Goal: Task Accomplishment & Management: Manage account settings

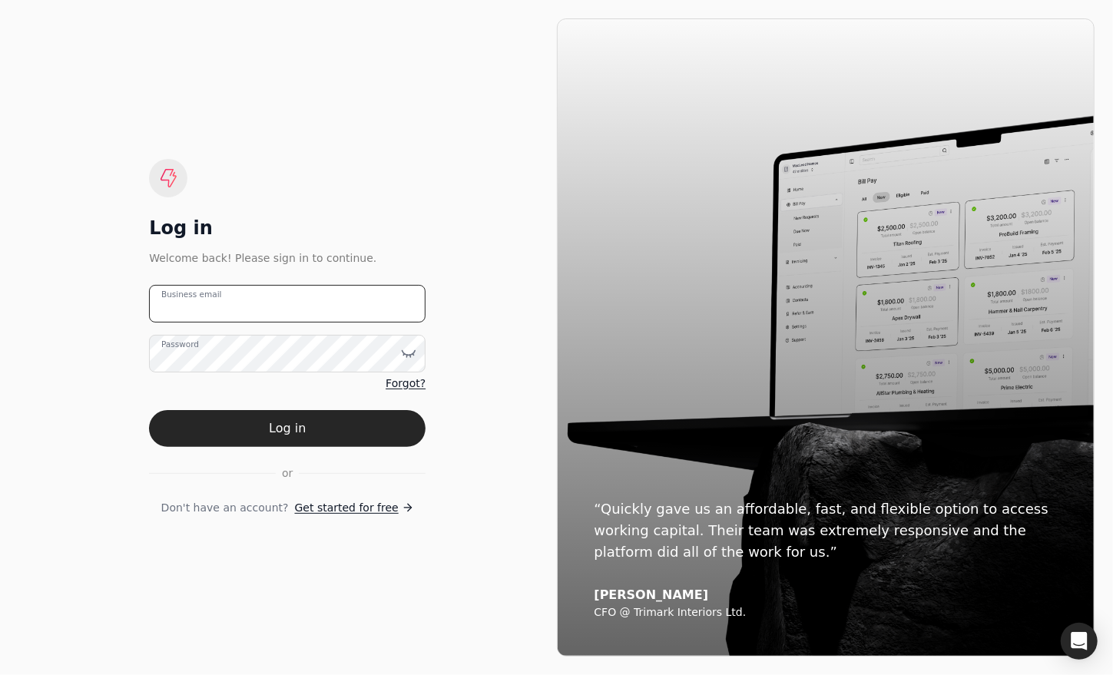
click at [258, 309] on email "Business email" at bounding box center [287, 304] width 276 height 38
type email "[EMAIL_ADDRESS][DOMAIN_NAME]"
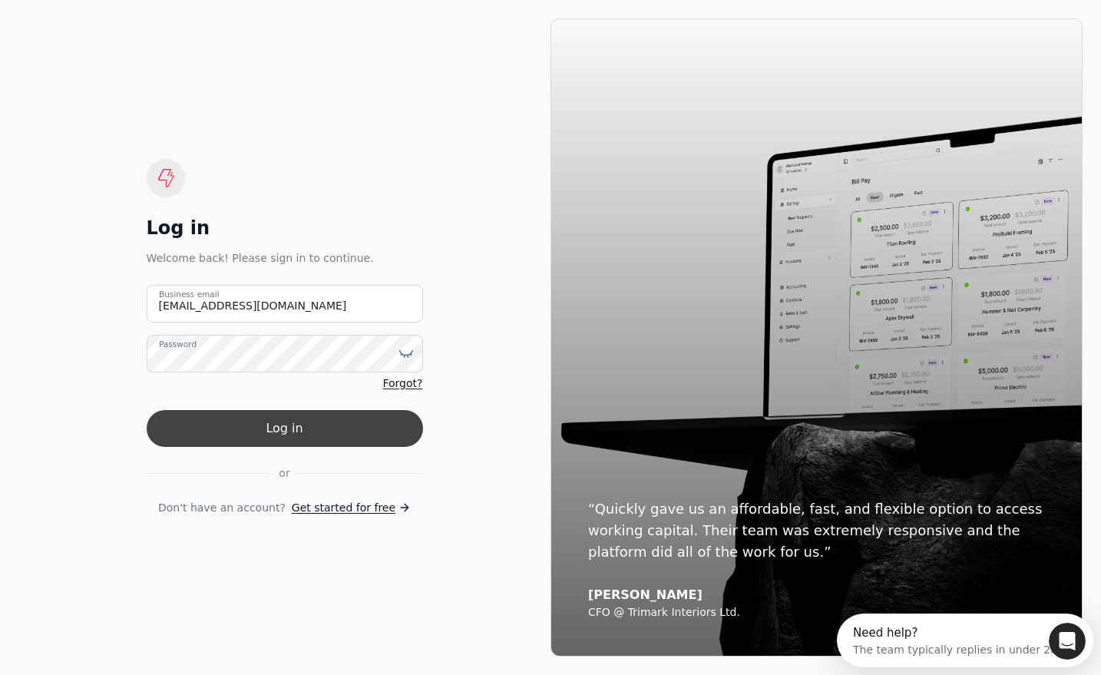
click at [340, 421] on button "Log in" at bounding box center [285, 428] width 276 height 37
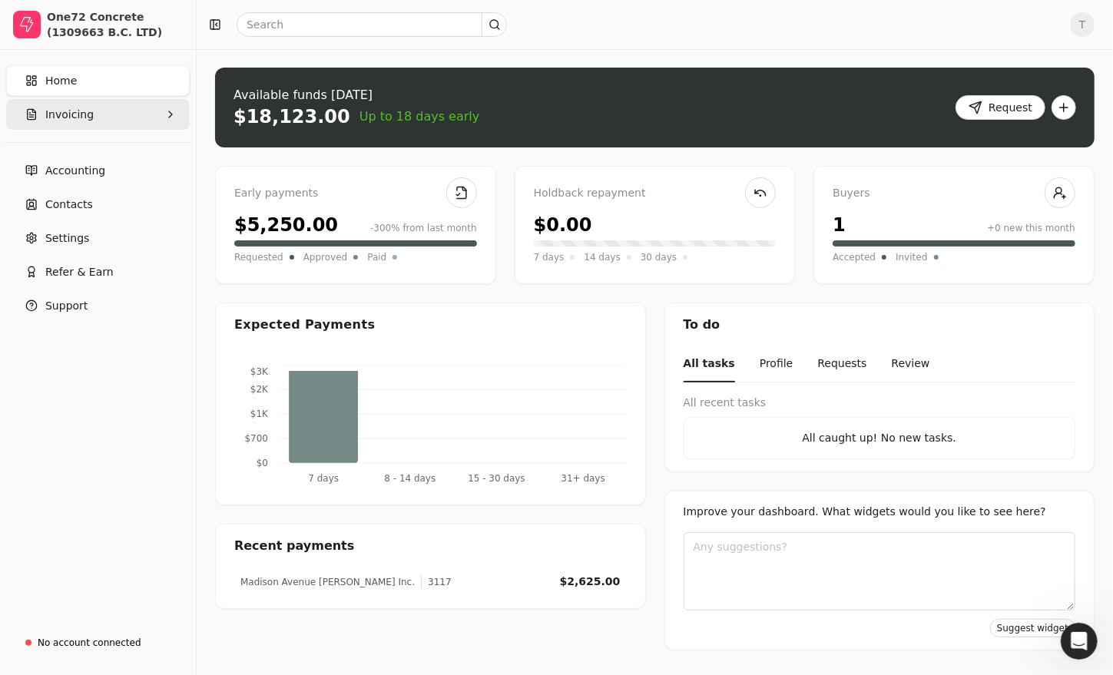
click at [44, 116] on button "Invoicing" at bounding box center [98, 114] width 184 height 31
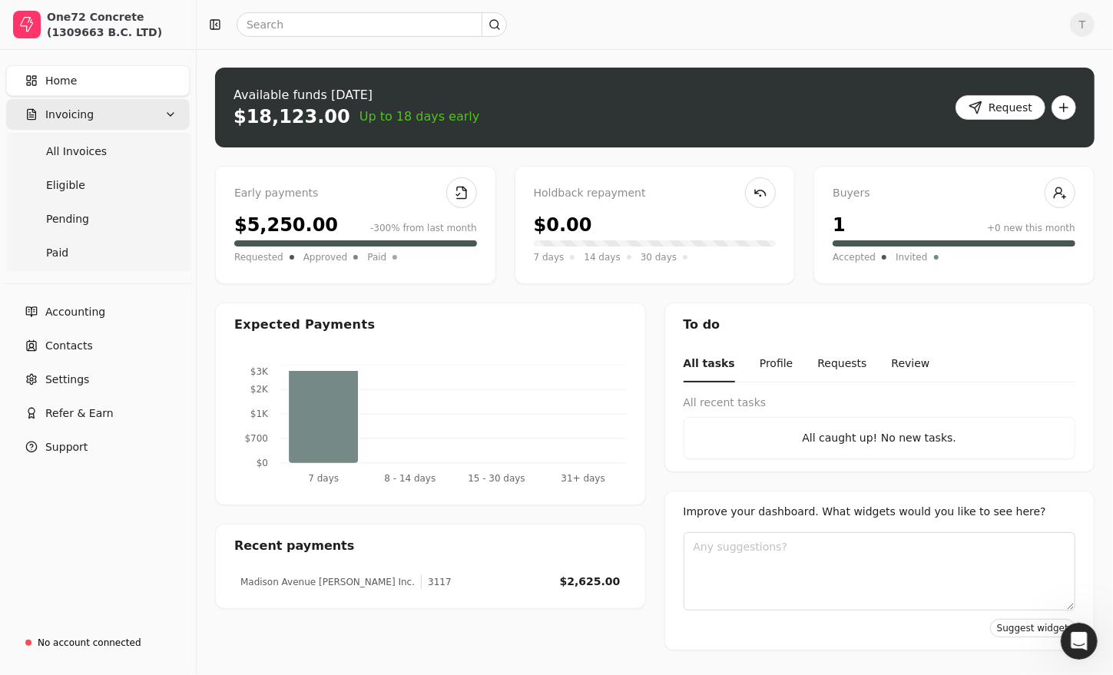
click at [61, 110] on span "Invoicing" at bounding box center [69, 115] width 48 height 16
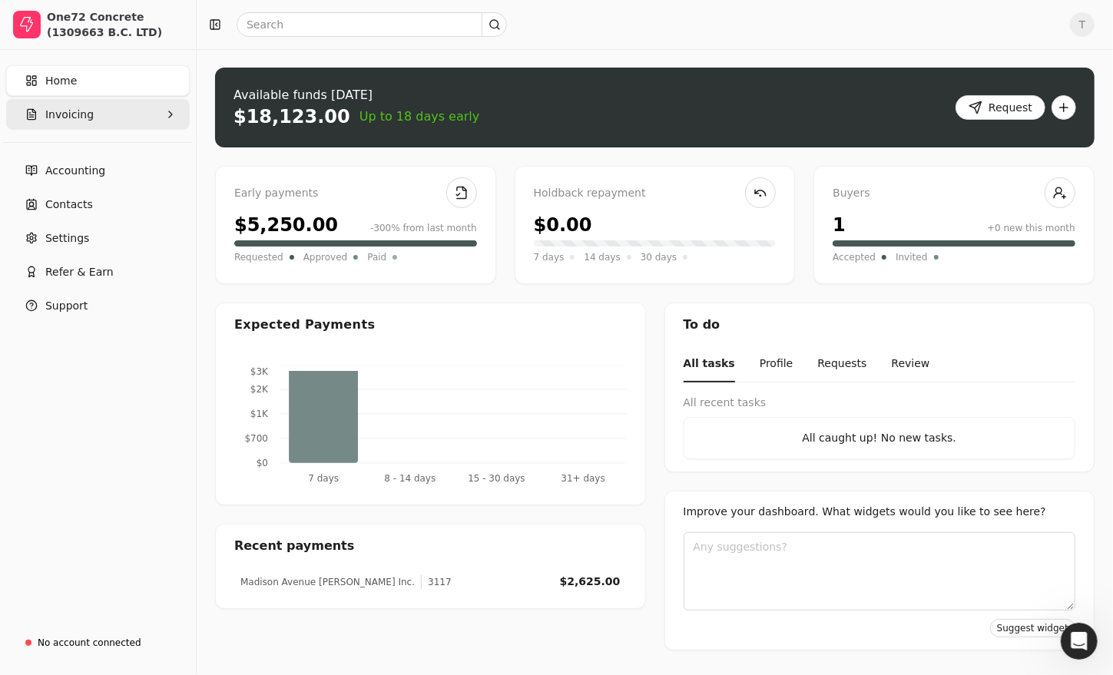
click at [66, 127] on button "Invoicing" at bounding box center [98, 114] width 184 height 31
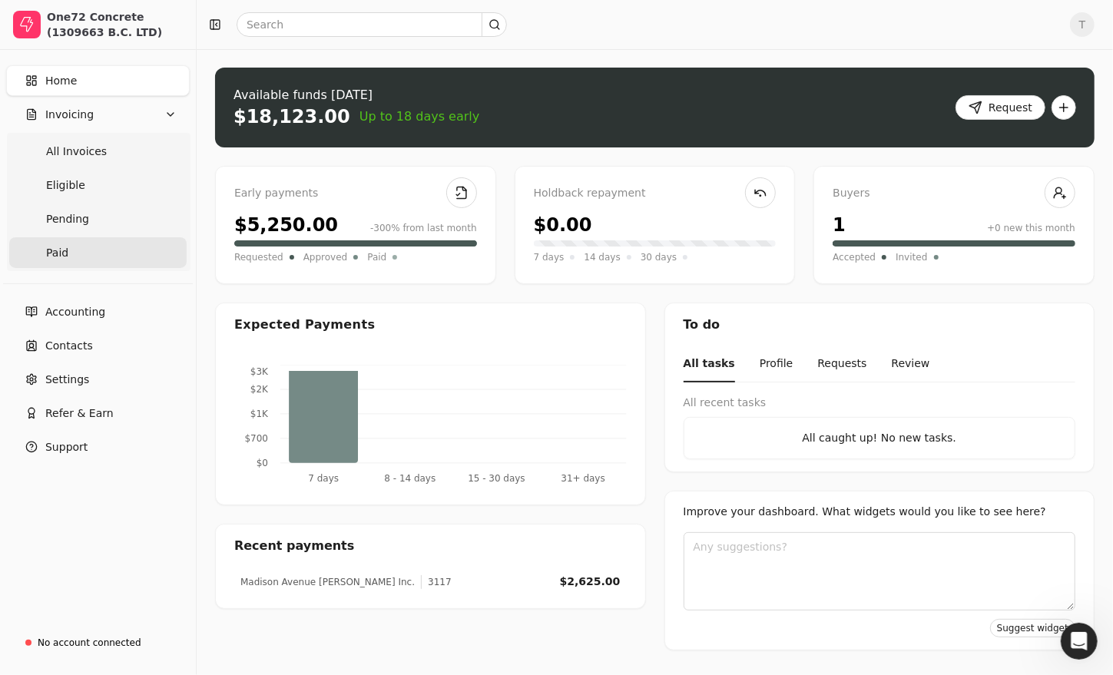
click at [77, 255] on link "Paid" at bounding box center [97, 252] width 177 height 31
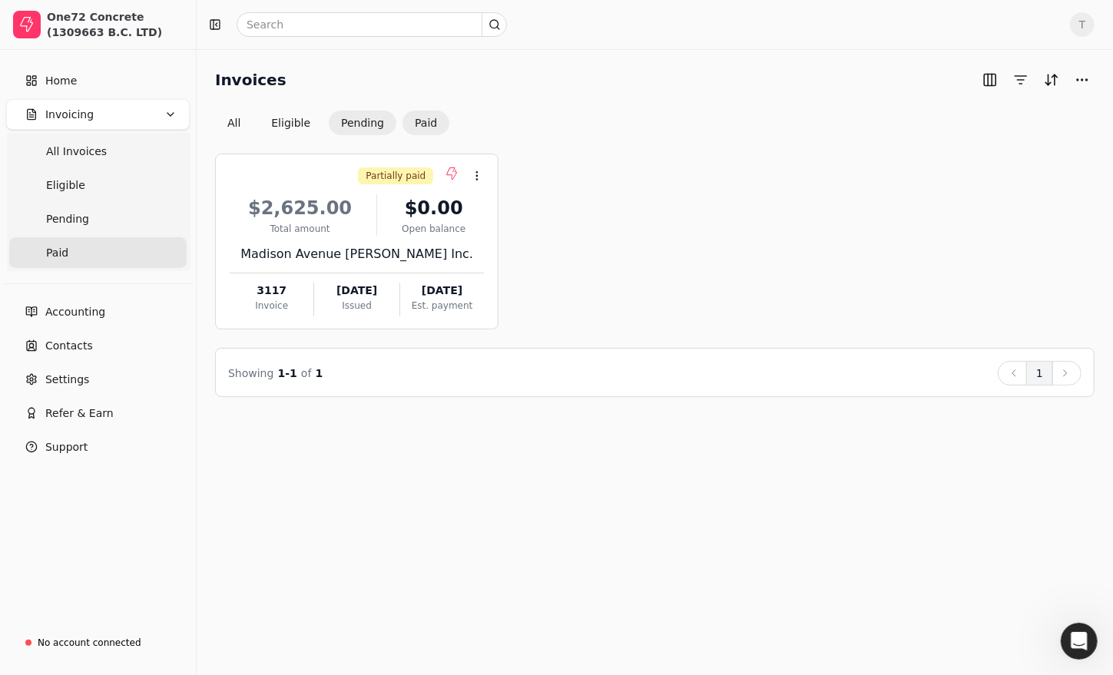
click at [359, 117] on button "Pending" at bounding box center [363, 123] width 68 height 25
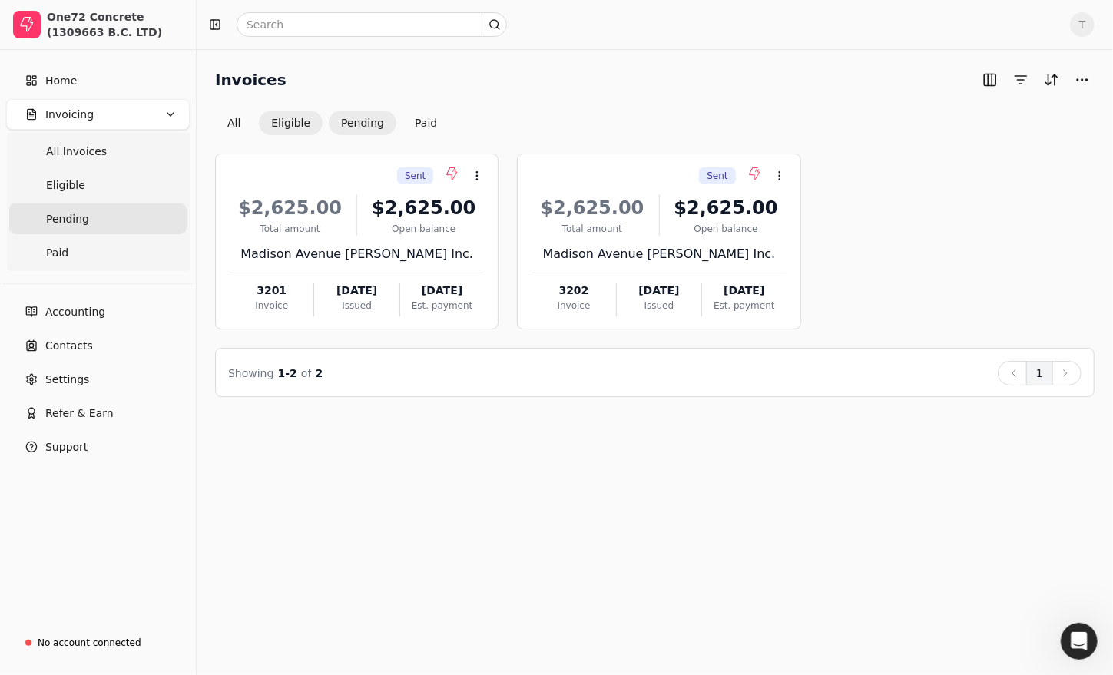
click at [279, 123] on button "Eligible" at bounding box center [291, 123] width 64 height 25
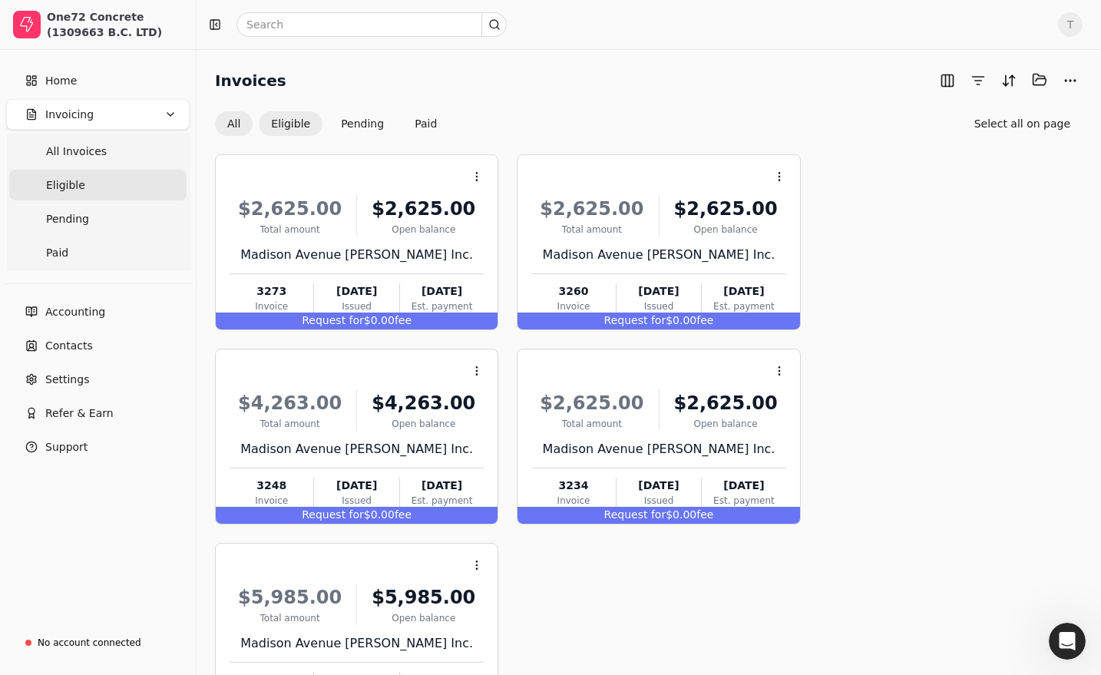
click at [233, 120] on button "All" at bounding box center [234, 123] width 38 height 25
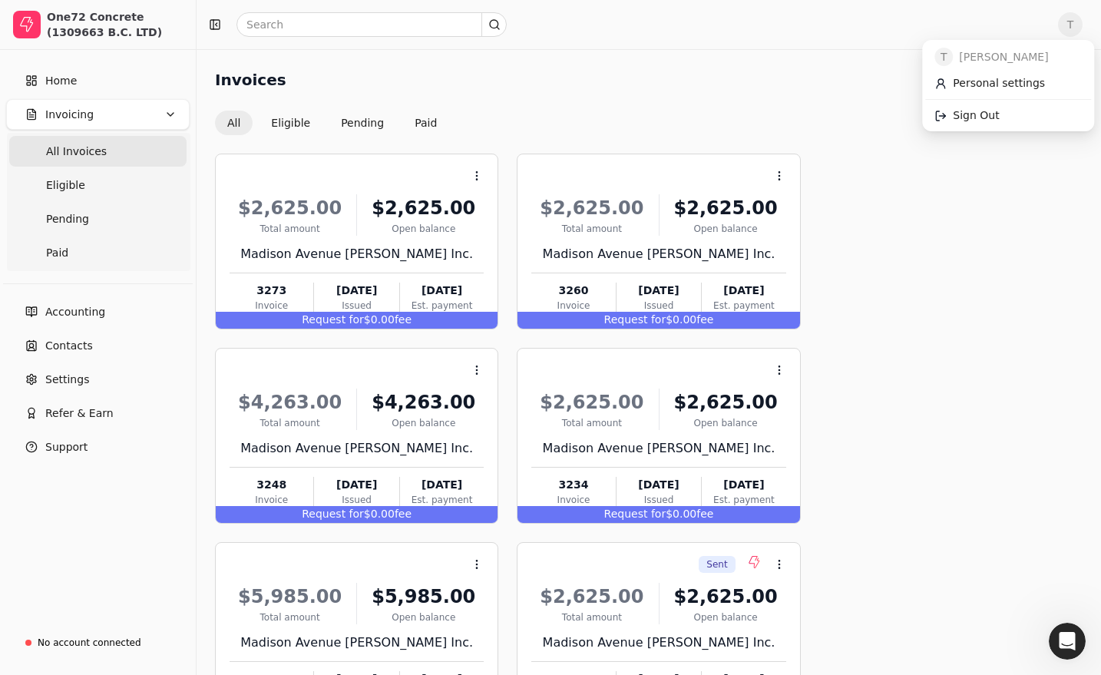
click at [1083, 14] on span "T" at bounding box center [1070, 24] width 25 height 25
click at [979, 114] on span "Sign Out" at bounding box center [976, 115] width 46 height 16
